Goal: Task Accomplishment & Management: Manage account settings

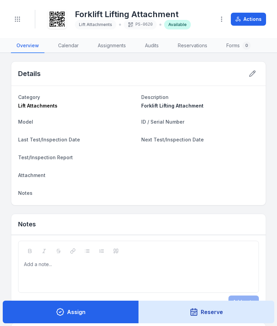
click at [21, 18] on icon "Toggle navigation" at bounding box center [17, 19] width 7 height 7
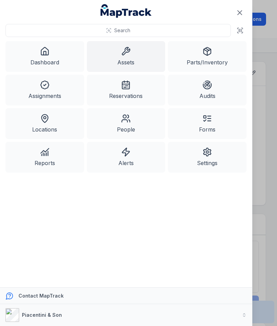
click at [128, 62] on link "Assets" at bounding box center [126, 56] width 79 height 31
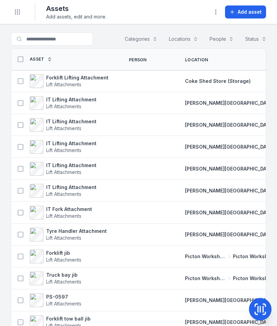
click at [243, 15] on span "Add asset" at bounding box center [250, 12] width 24 height 7
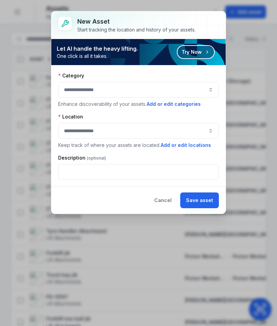
click at [193, 93] on button "button" at bounding box center [138, 90] width 161 height 16
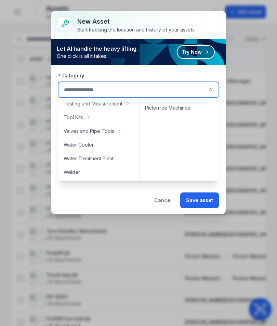
scroll to position [387, 0]
click at [116, 146] on div "Water Cooler" at bounding box center [98, 145] width 77 height 12
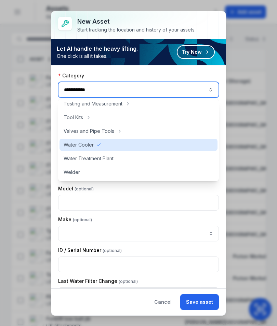
type input "**********"
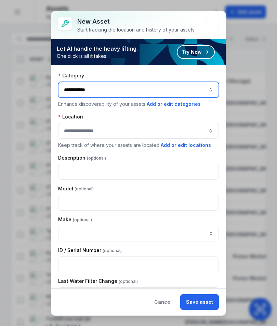
click at [173, 128] on button "button" at bounding box center [138, 131] width 161 height 16
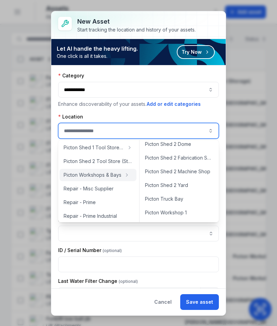
scroll to position [253, 0]
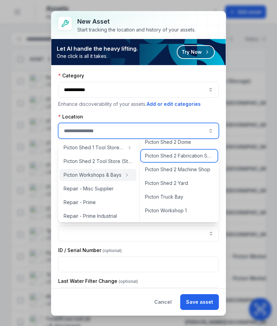
click at [202, 158] on span "Picton Shed 2 Fabrication Shop" at bounding box center [179, 155] width 68 height 7
type input "**********"
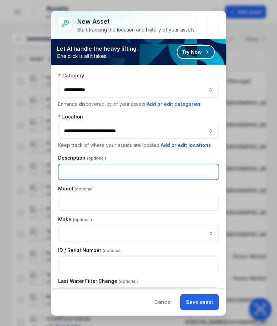
click at [185, 175] on input "text" at bounding box center [138, 172] width 161 height 16
click at [165, 172] on input "text" at bounding box center [138, 172] width 161 height 16
type input "**********"
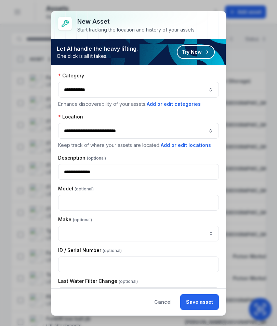
click at [203, 303] on button "Save asset" at bounding box center [199, 302] width 39 height 16
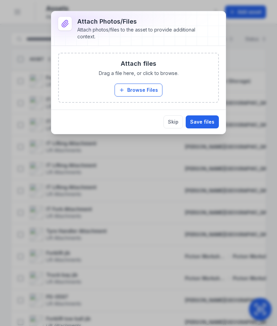
click at [147, 92] on button "Browse Files" at bounding box center [139, 90] width 48 height 13
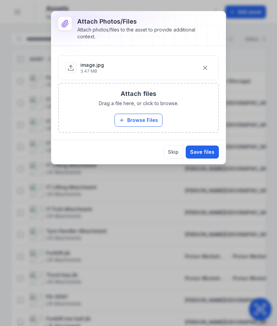
click at [207, 156] on button "Save files" at bounding box center [202, 151] width 33 height 13
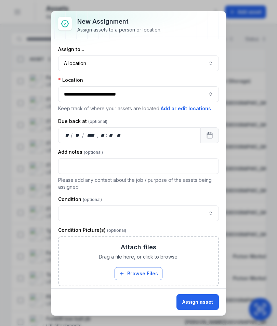
click at [197, 297] on button "Assign asset" at bounding box center [198, 302] width 42 height 16
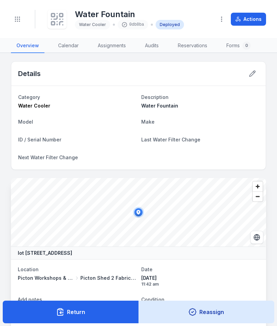
click at [57, 24] on icon at bounding box center [57, 24] width 0 height 1
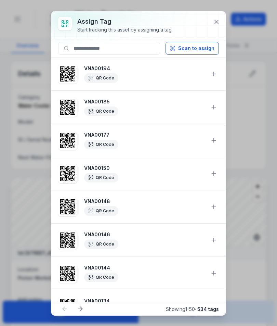
click at [201, 43] on button "Scan to assign" at bounding box center [192, 48] width 53 height 13
